Goal: Information Seeking & Learning: Check status

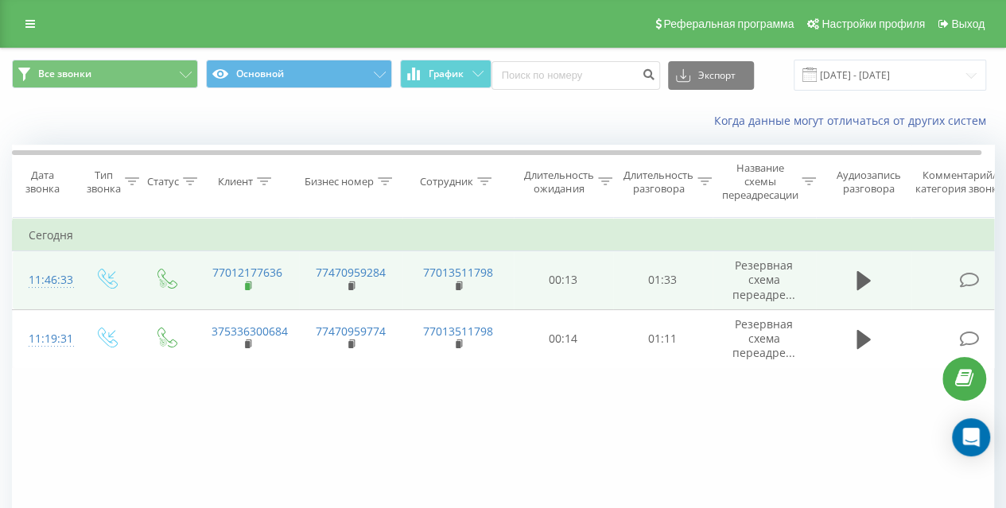
click at [248, 285] on rect at bounding box center [247, 286] width 5 height 7
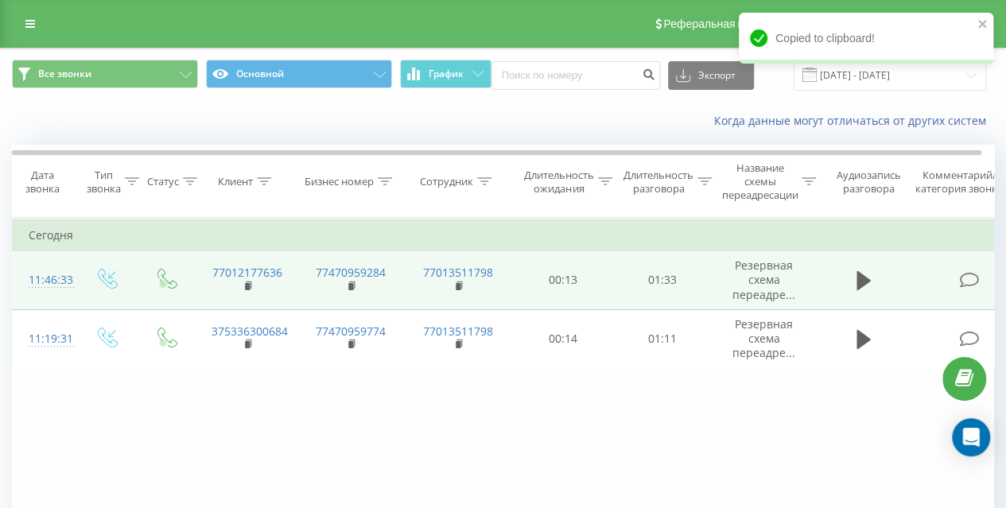
click at [60, 281] on div "11:46:33" at bounding box center [45, 280] width 32 height 31
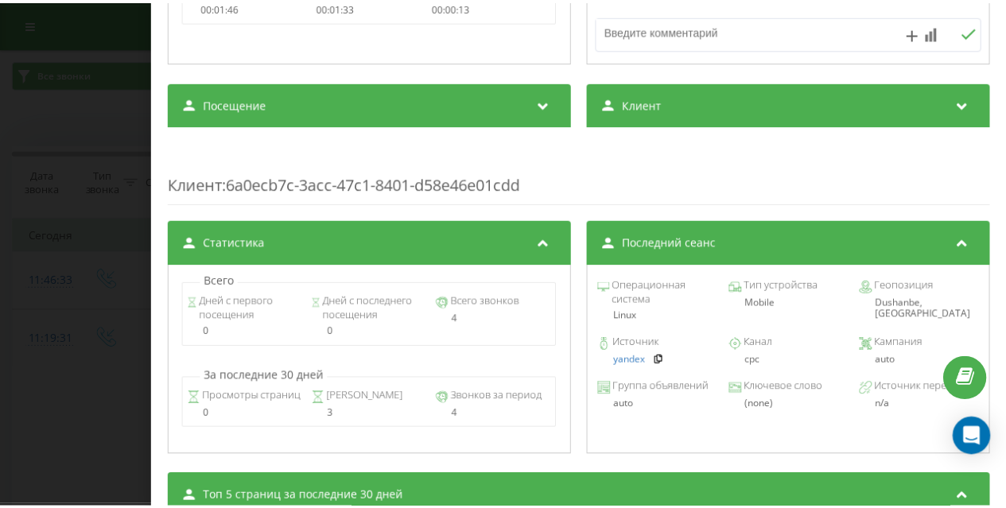
scroll to position [477, 0]
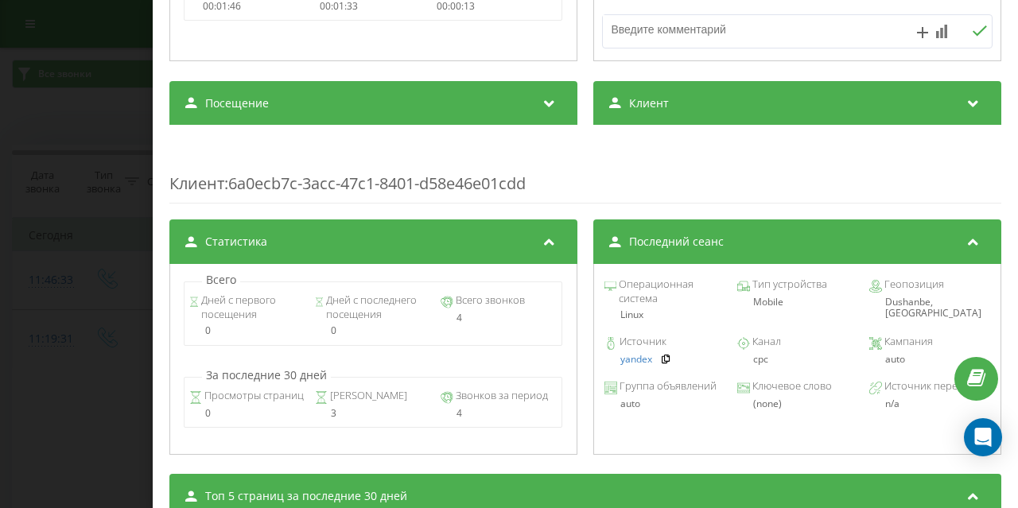
click at [444, 114] on div "Посещение" at bounding box center [373, 103] width 408 height 45
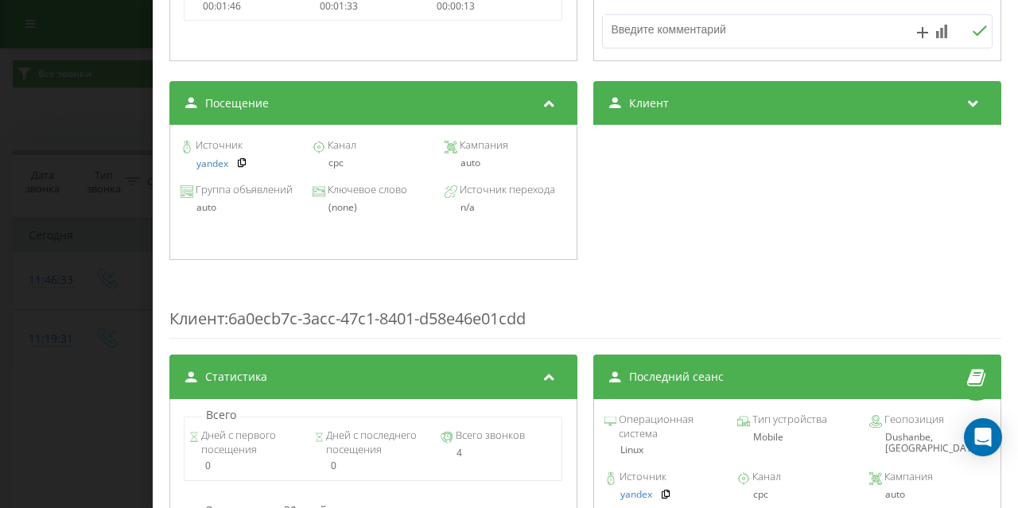
click at [54, 114] on div "Звонок : kz4_-1758523593.3697913 1 x - 01:32 00:00 00:00 Транскрипция Для анали…" at bounding box center [509, 254] width 1018 height 508
